Goal: Information Seeking & Learning: Learn about a topic

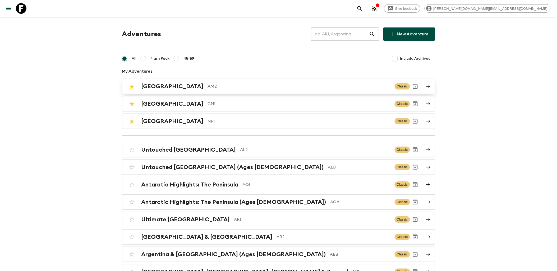
click at [165, 89] on h2 "[GEOGRAPHIC_DATA]" at bounding box center [172, 86] width 62 height 7
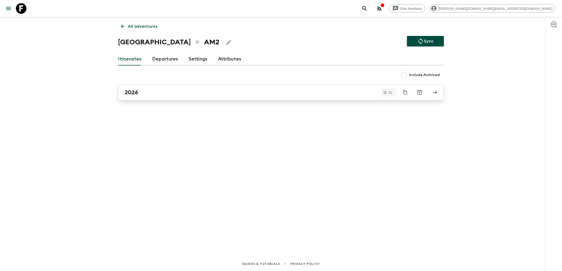
click at [155, 90] on div "2026" at bounding box center [276, 92] width 303 height 7
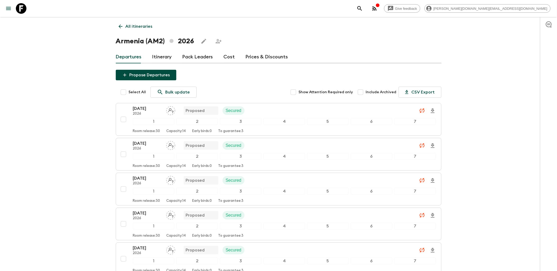
click at [224, 58] on link "Cost" at bounding box center [229, 57] width 11 height 13
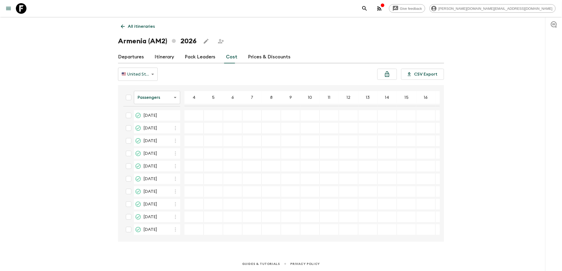
click at [164, 99] on body "Give feedback [PERSON_NAME][DOMAIN_NAME][EMAIL_ADDRESS][DOMAIN_NAME] All itiner…" at bounding box center [281, 135] width 562 height 271
click at [162, 125] on li "Mandatory" at bounding box center [157, 127] width 46 height 8
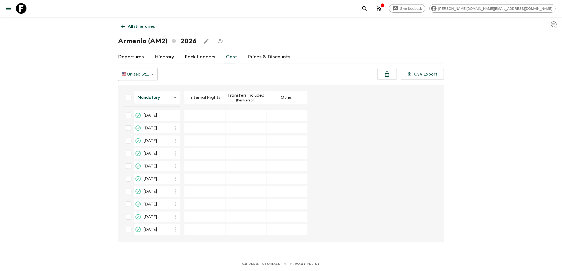
click at [163, 99] on body "Give feedback [PERSON_NAME][DOMAIN_NAME][EMAIL_ADDRESS][DOMAIN_NAME] All itiner…" at bounding box center [281, 135] width 562 height 271
click at [152, 108] on li "Passengers" at bounding box center [157, 110] width 46 height 8
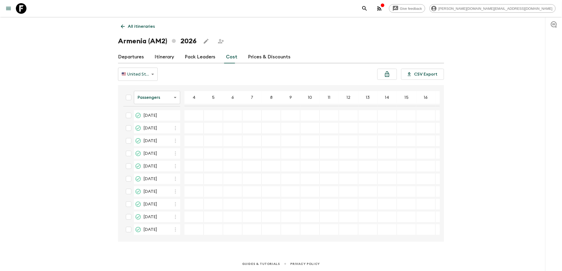
click at [19, 11] on icon at bounding box center [21, 8] width 11 height 11
